Goal: Ask a question: Seek information or help from site administrators or community

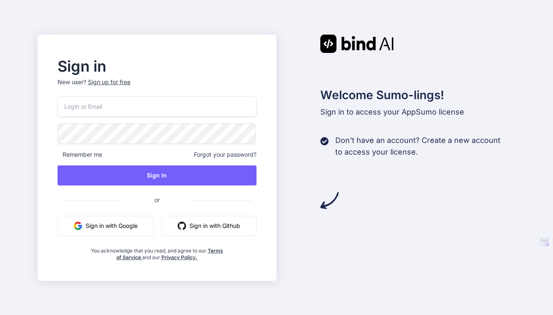
click at [97, 229] on button "Sign in with Google" at bounding box center [106, 226] width 96 height 20
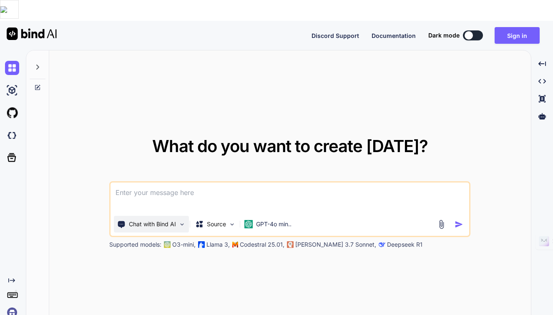
click at [166, 220] on p "Chat with Bind AI" at bounding box center [152, 224] width 47 height 8
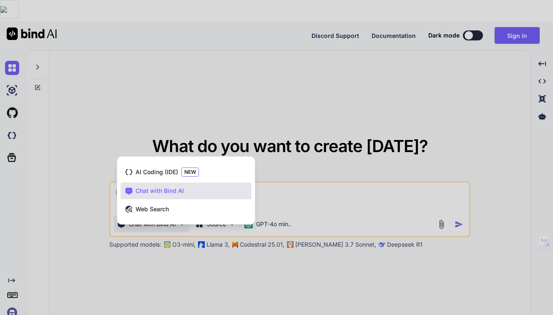
click at [278, 170] on div at bounding box center [276, 157] width 553 height 315
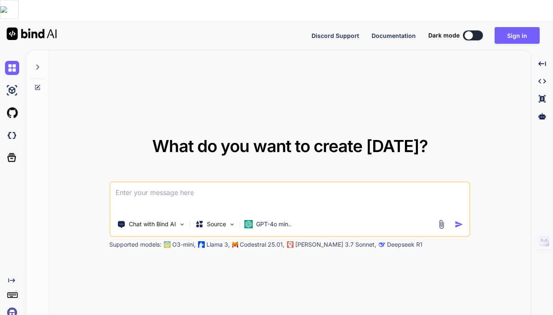
click at [255, 183] on textarea at bounding box center [290, 198] width 359 height 31
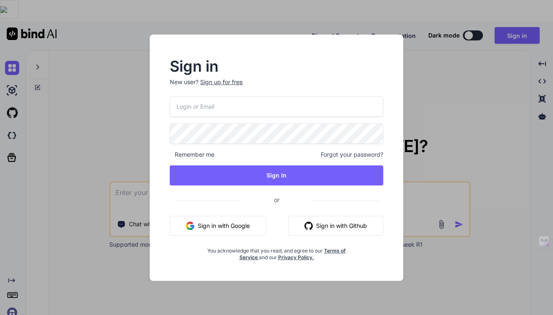
click at [243, 225] on button "Sign in with Google" at bounding box center [218, 226] width 96 height 20
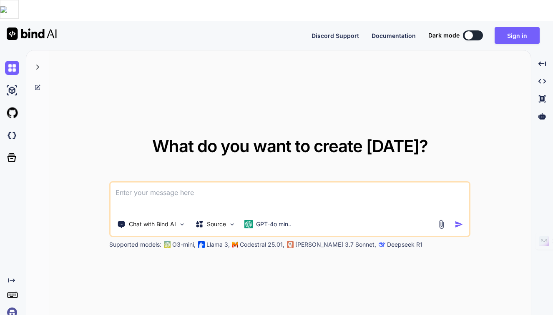
click at [208, 183] on textarea at bounding box center [290, 198] width 359 height 31
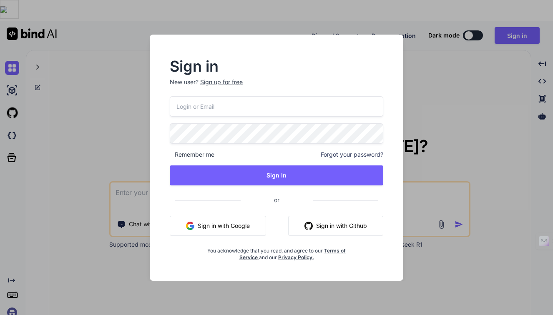
click at [225, 221] on button "Sign in with Google" at bounding box center [218, 226] width 96 height 20
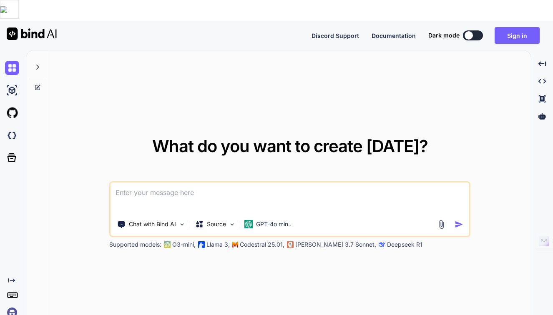
click at [234, 183] on textarea at bounding box center [290, 198] width 359 height 31
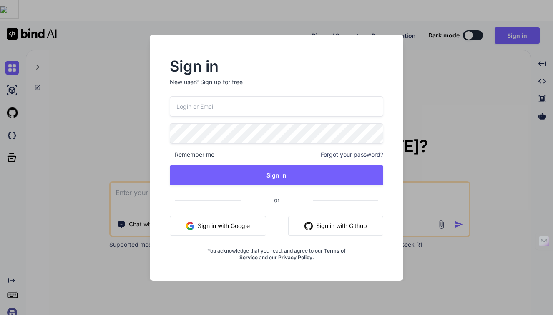
click at [239, 226] on button "Sign in with Google" at bounding box center [218, 226] width 96 height 20
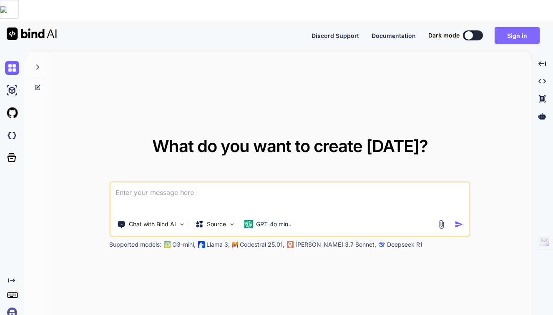
click at [515, 27] on button "Sign in" at bounding box center [517, 35] width 45 height 17
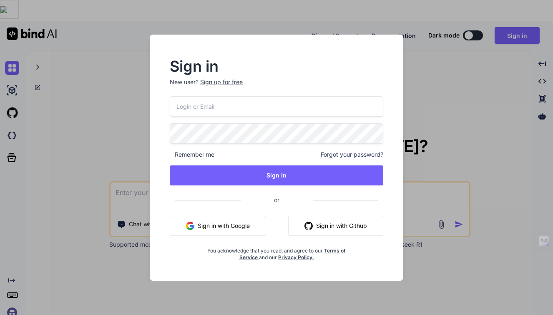
click at [208, 231] on button "Sign in with Google" at bounding box center [218, 226] width 96 height 20
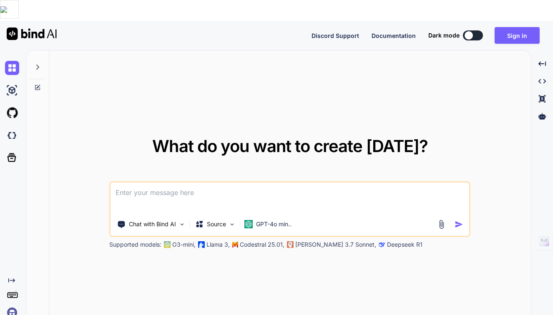
click at [236, 183] on textarea at bounding box center [290, 198] width 359 height 31
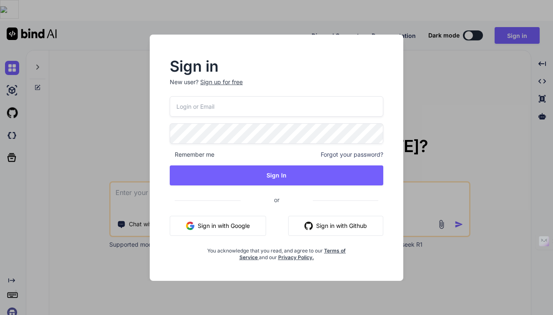
click at [205, 111] on input "email" at bounding box center [277, 106] width 214 height 20
type input "[EMAIL_ADDRESS][DOMAIN_NAME]"
